Goal: Information Seeking & Learning: Learn about a topic

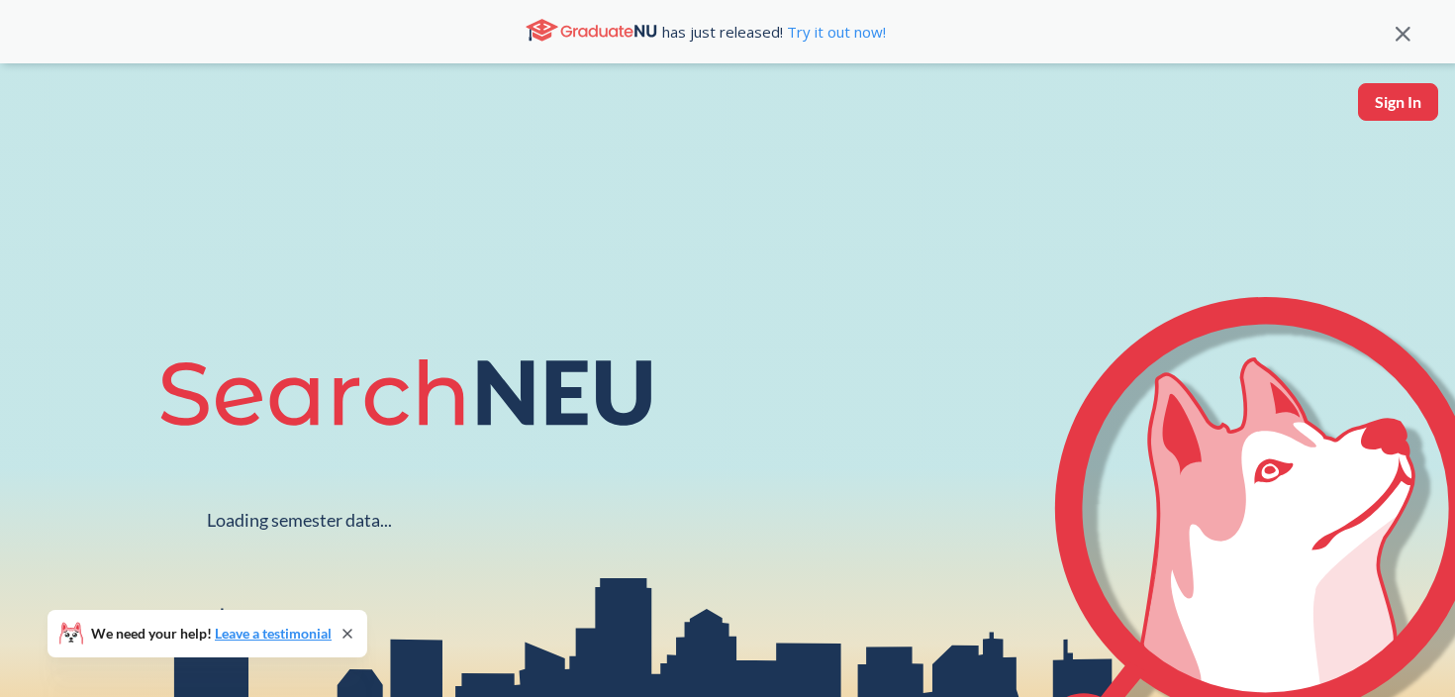
click at [266, 209] on div "Loading semester data... We need your help! Leave a testimonial" at bounding box center [727, 434] width 1455 height 742
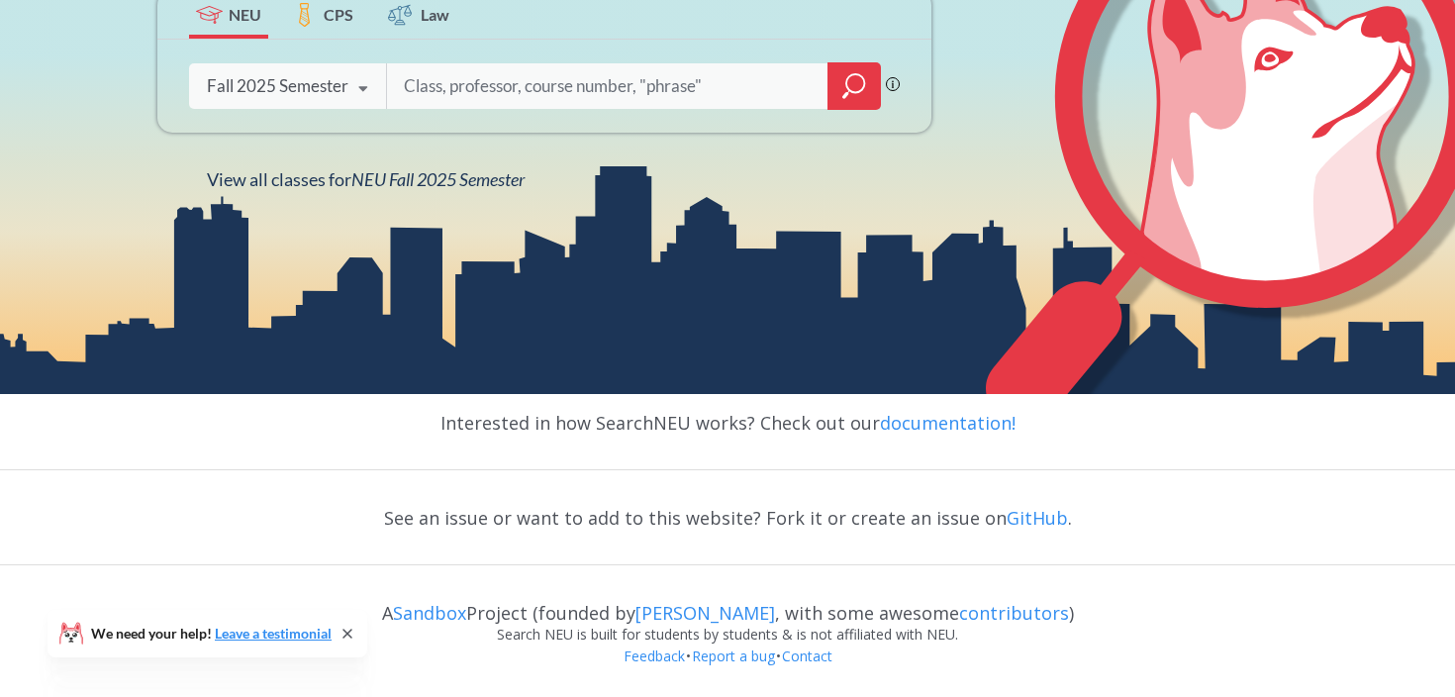
scroll to position [274, 0]
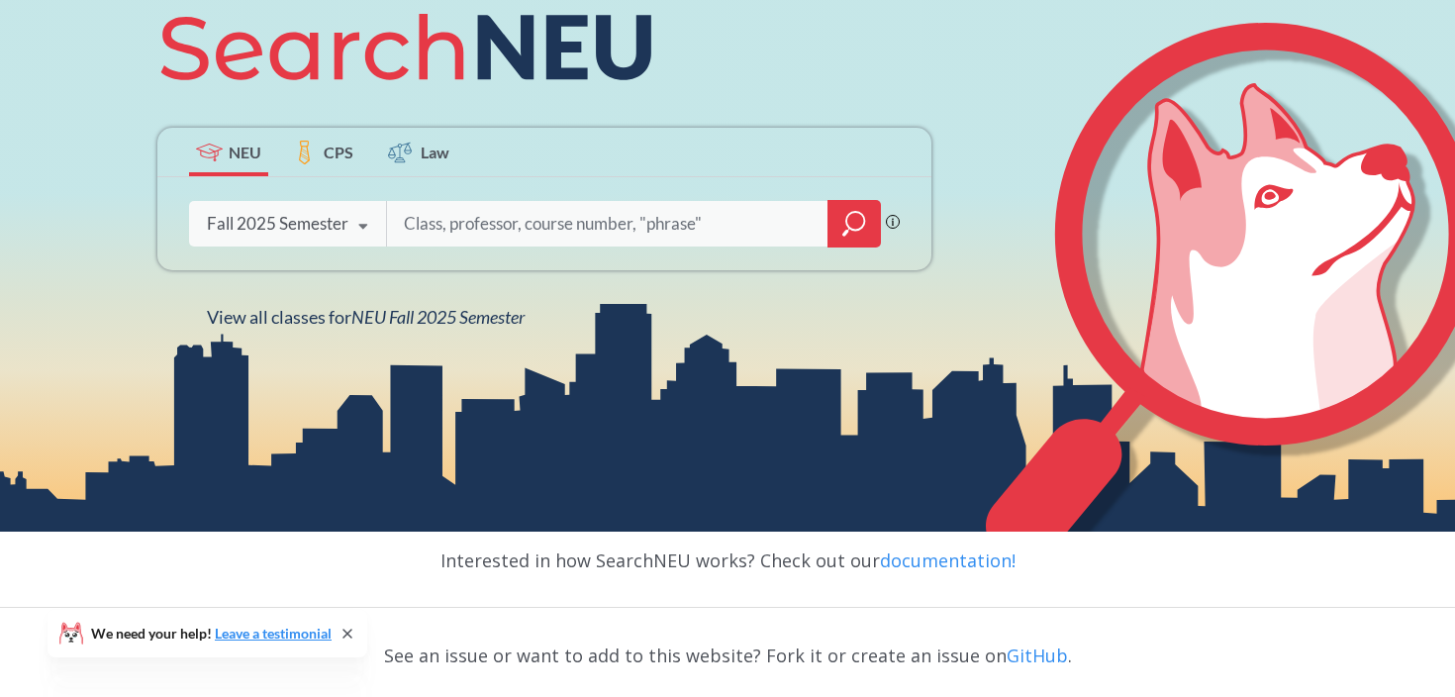
click at [487, 220] on input "search" at bounding box center [608, 224] width 412 height 42
type input "chinese architecture"
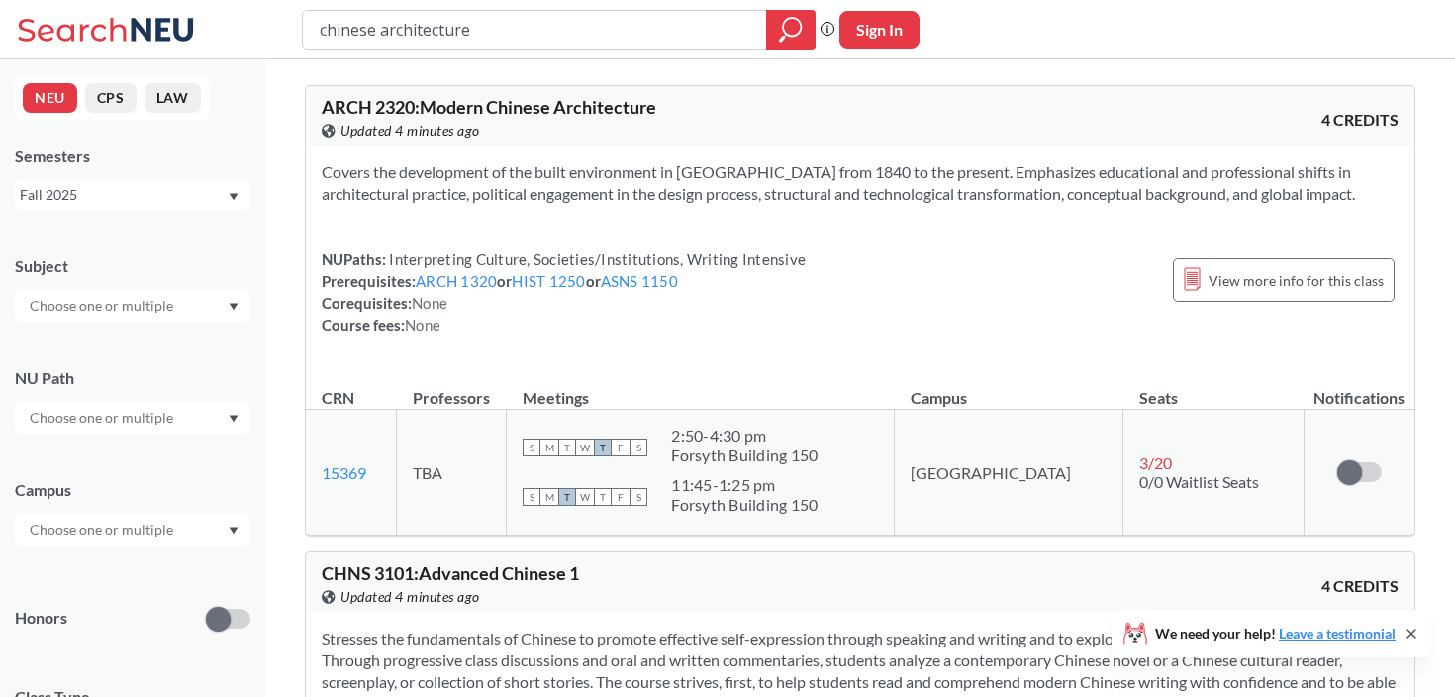
click at [770, 303] on div "NUPaths: Interpreting Culture, Societies/Institutions, Writing Intensive Prereq…" at bounding box center [564, 291] width 484 height 87
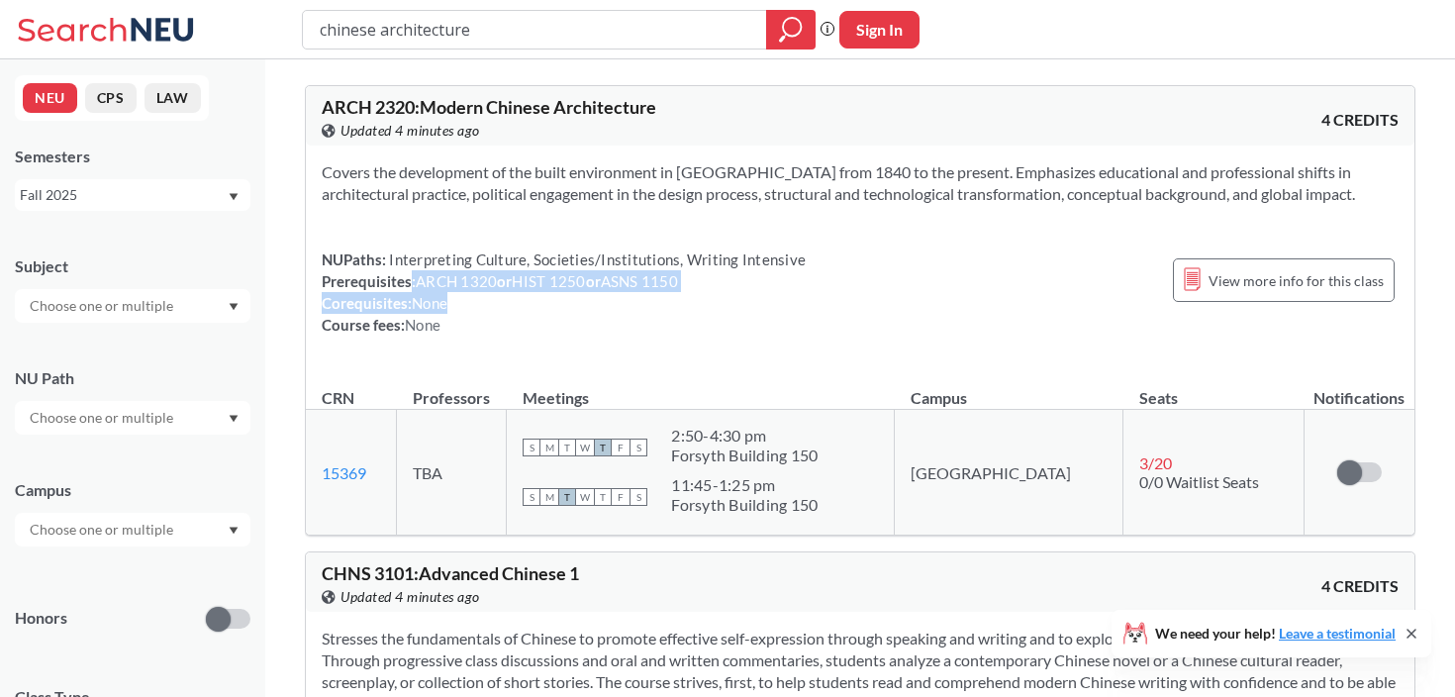
drag, startPoint x: 735, startPoint y: 313, endPoint x: 409, endPoint y: 274, distance: 328.9
click at [409, 274] on div "NUPaths: Interpreting Culture, Societies/Institutions, Writing Intensive Prereq…" at bounding box center [564, 291] width 484 height 87
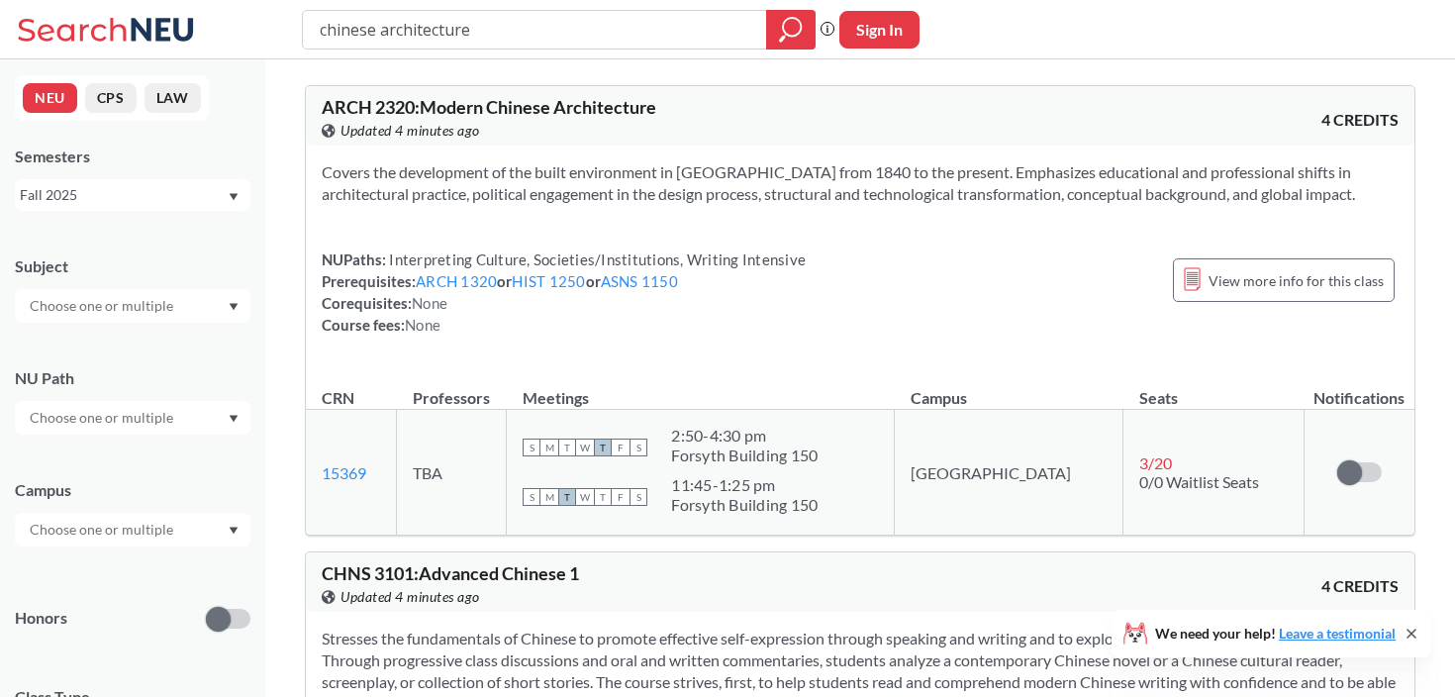
click at [539, 338] on div "Covers the development of the built environment in [GEOGRAPHIC_DATA] from 1840 …" at bounding box center [860, 257] width 1109 height 222
drag, startPoint x: 508, startPoint y: 29, endPoint x: 383, endPoint y: 26, distance: 124.8
click at [383, 26] on input "chinese architecture" at bounding box center [535, 30] width 435 height 34
paste input "East Asian Studies"
type input "East Asian Studies"
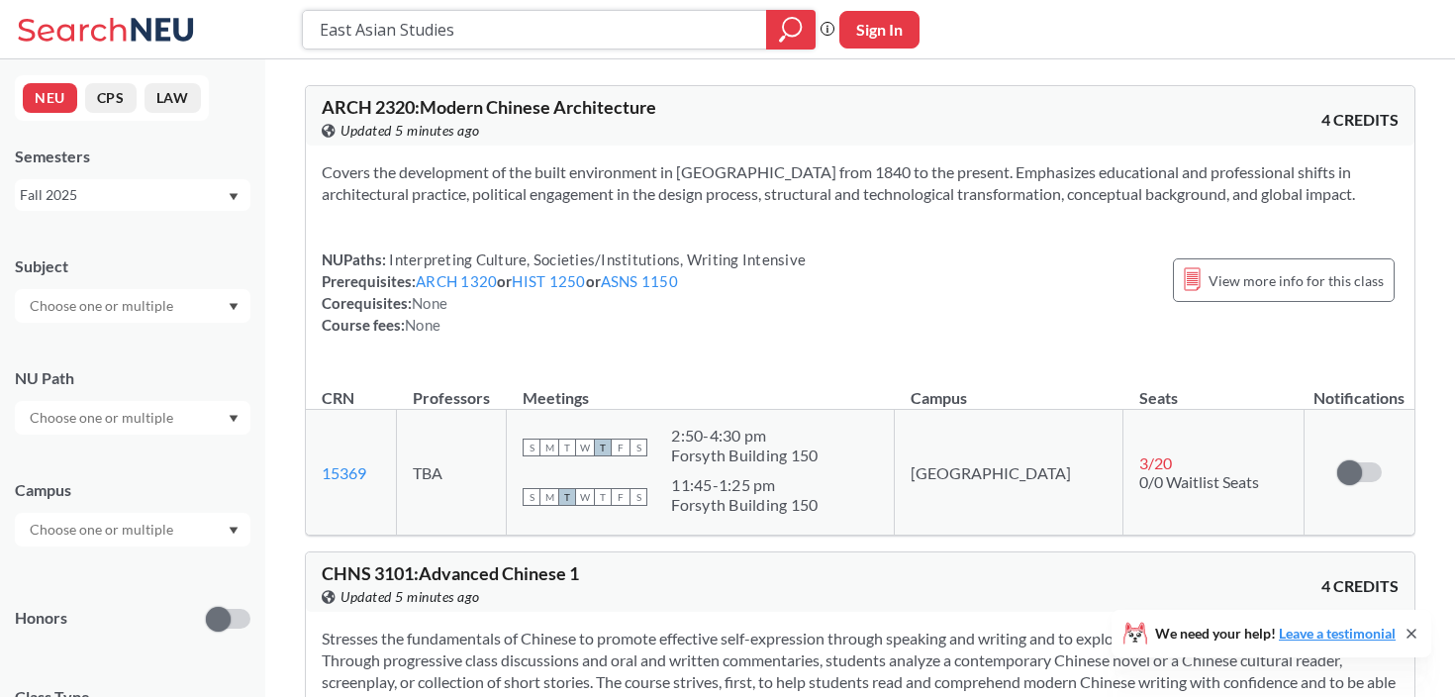
click at [773, 37] on div at bounding box center [790, 30] width 49 height 40
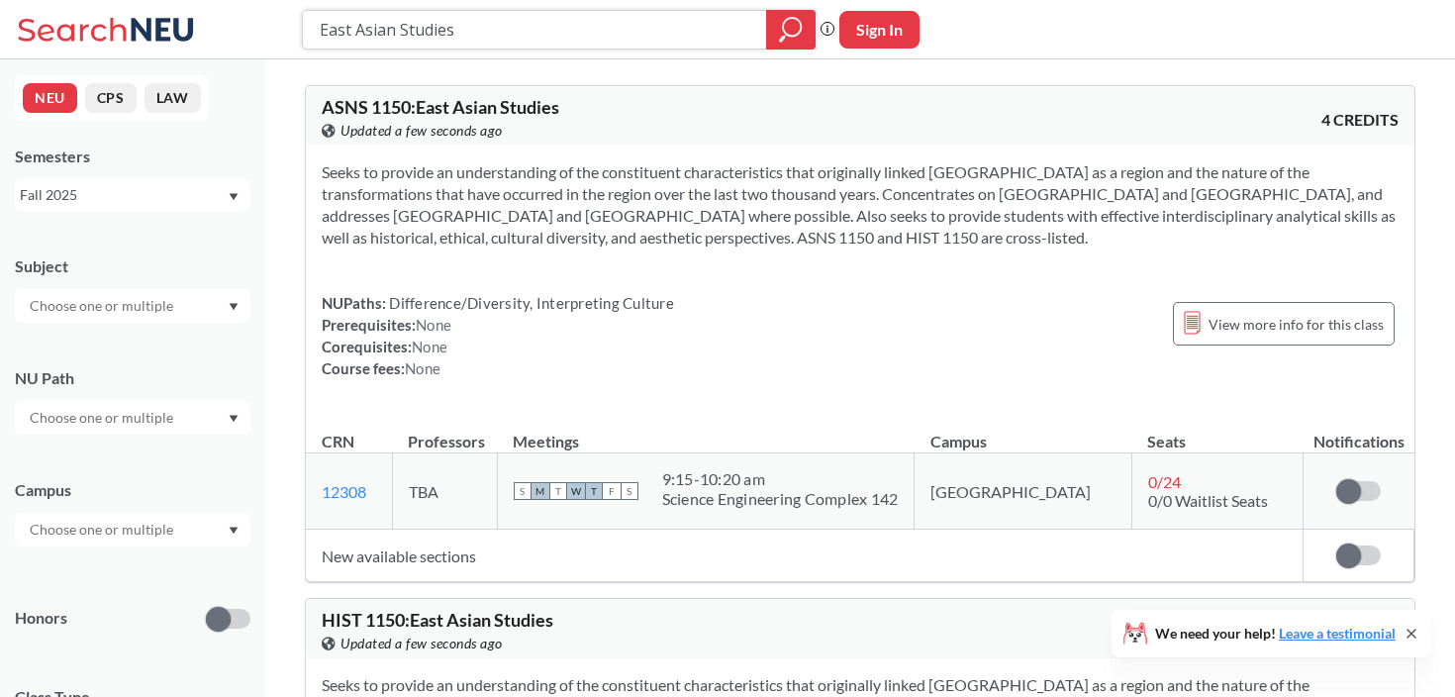
paste input "HIST 2308"
type input "HIST 2308"
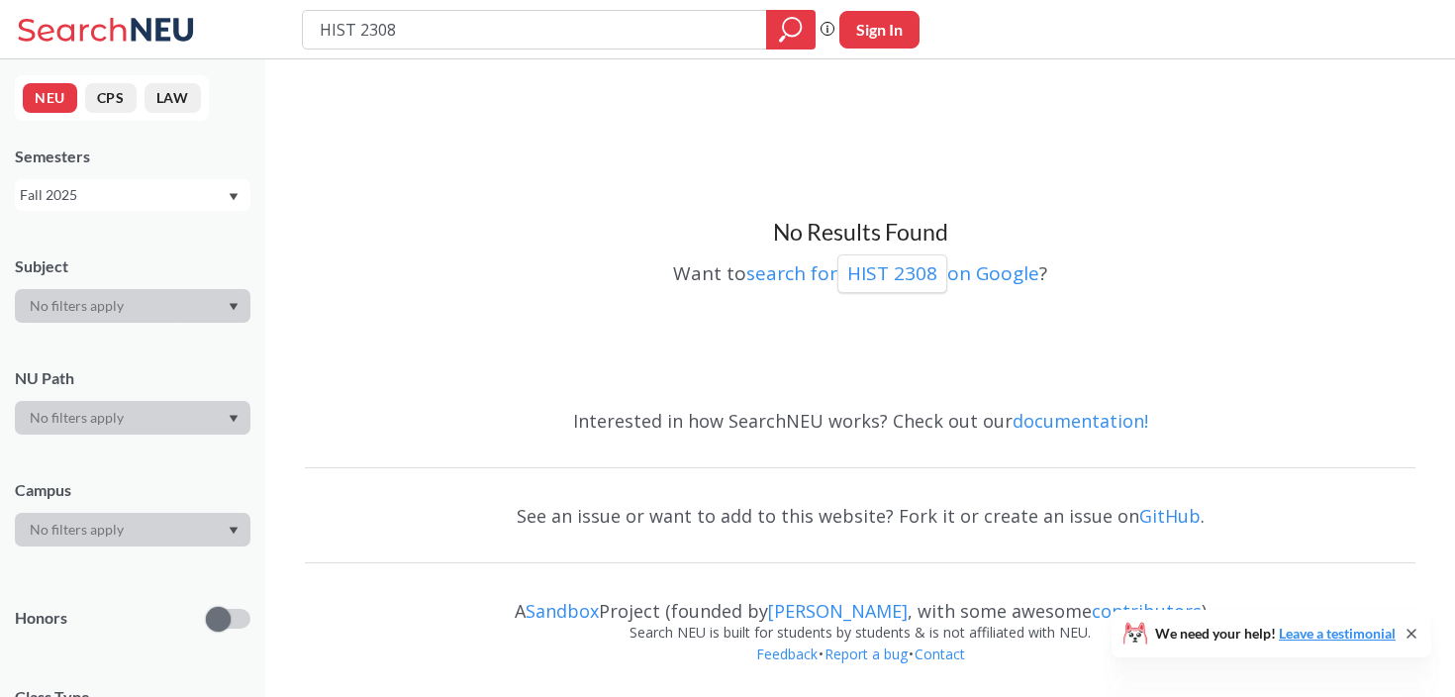
drag, startPoint x: 355, startPoint y: 30, endPoint x: 267, endPoint y: 30, distance: 88.1
click at [267, 30] on div "HIST 2308 Phrase search guarantees the exact search appears in the results. Ex.…" at bounding box center [727, 29] width 1455 height 59
type input "2308"
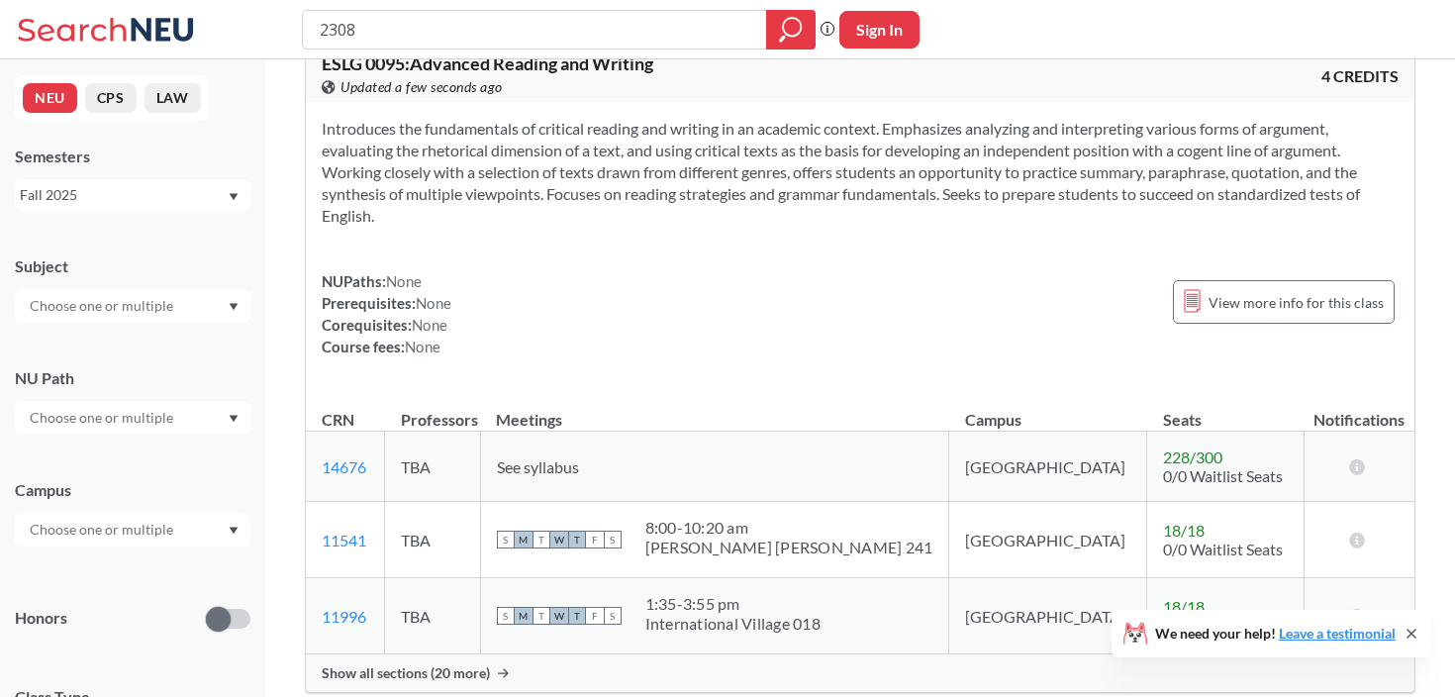
scroll to position [1919, 0]
